Goal: Find specific page/section: Find specific page/section

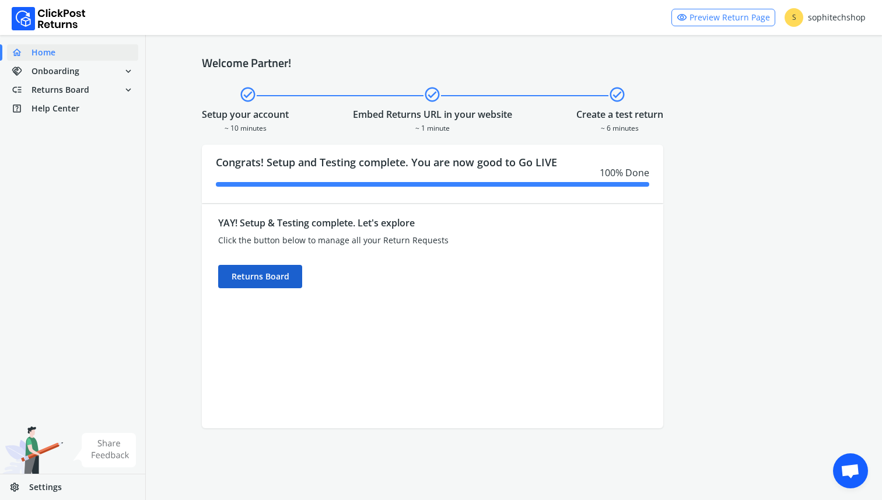
click at [279, 281] on div "Returns Board" at bounding box center [260, 276] width 84 height 23
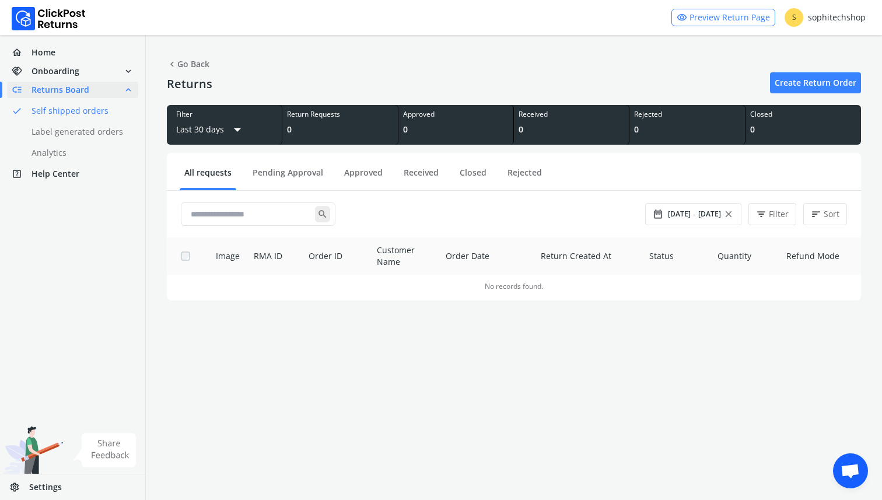
click at [76, 111] on link "done Self shipped orders" at bounding box center [79, 111] width 145 height 16
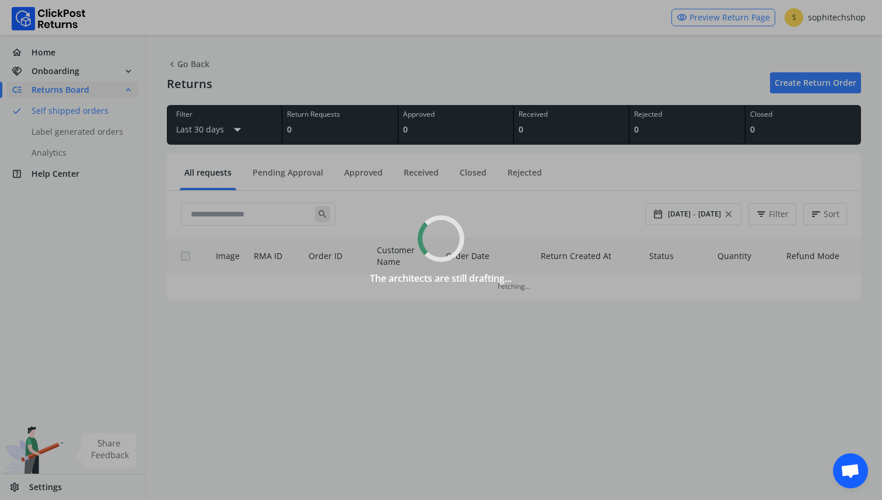
click at [83, 132] on div "The architects are still drafting..." at bounding box center [441, 250] width 882 height 500
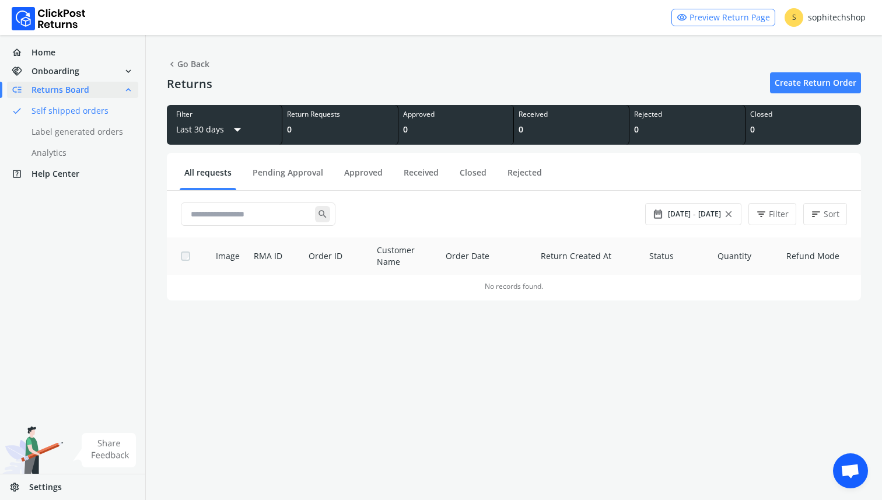
click at [83, 132] on link "done Label generated orders" at bounding box center [79, 132] width 145 height 16
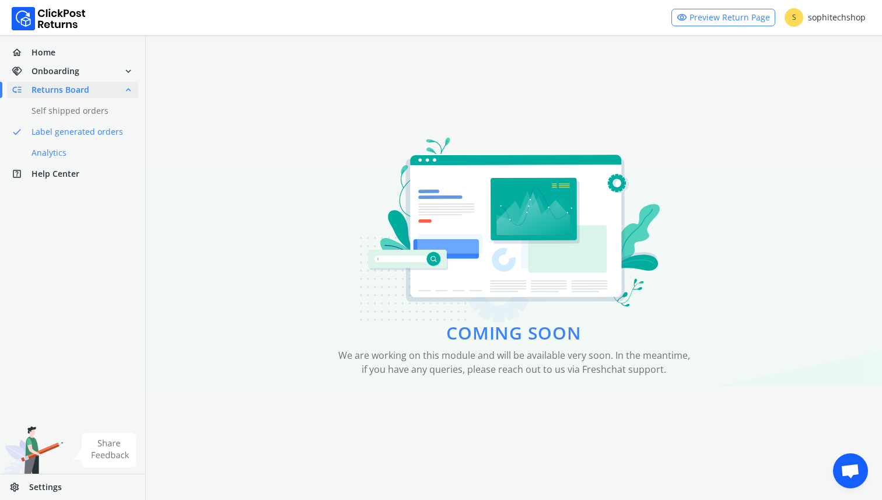
click at [69, 150] on link "done Analytics" at bounding box center [79, 153] width 145 height 16
